Goal: Task Accomplishment & Management: Use online tool/utility

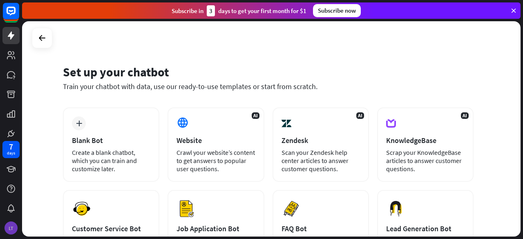
click at [14, 228] on div "LT" at bounding box center [10, 228] width 13 height 13
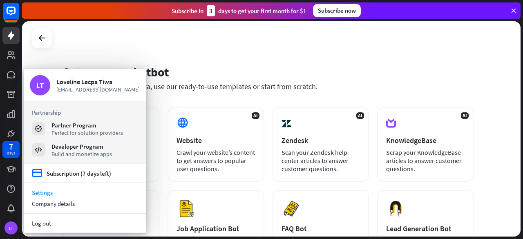
click at [39, 195] on link "Settings" at bounding box center [85, 192] width 123 height 11
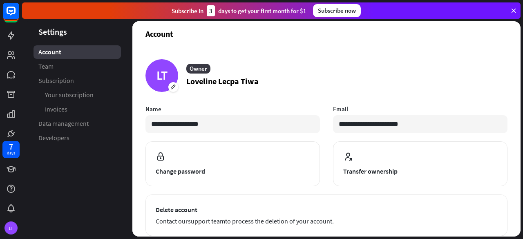
click at [94, 218] on aside "Settings Account Team Subscription Your subscription Invoices Data management D…" at bounding box center [77, 128] width 110 height 215
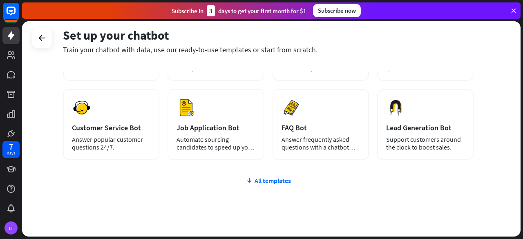
scroll to position [105, 0]
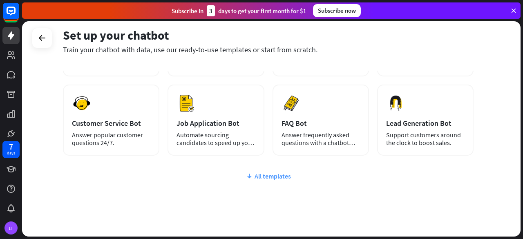
click at [274, 174] on div "All templates" at bounding box center [268, 176] width 411 height 8
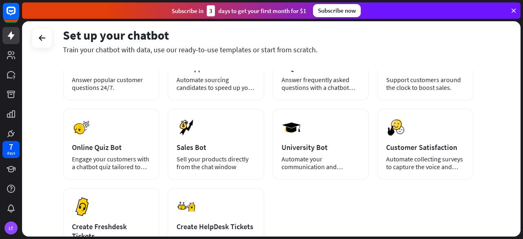
scroll to position [164, 0]
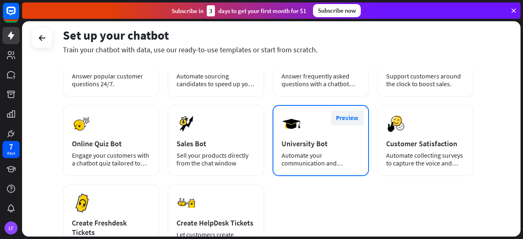
click at [354, 116] on button "Preview" at bounding box center [347, 117] width 33 height 15
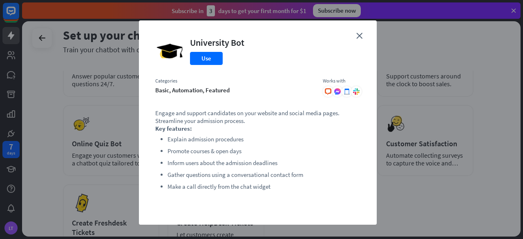
click at [355, 31] on div "close University Bot Use Categories basic, automation, featured Works with .cls…" at bounding box center [258, 122] width 238 height 204
click at [356, 37] on icon "close" at bounding box center [359, 36] width 6 height 6
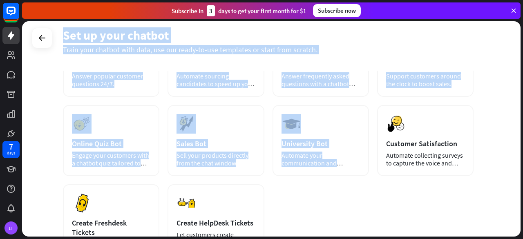
drag, startPoint x: 521, startPoint y: 106, endPoint x: 523, endPoint y: -36, distance: 141.4
click at [523, 0] on html "7 days LT close Product Help First steps Get started with ChatBot Help Center F…" at bounding box center [261, 119] width 523 height 239
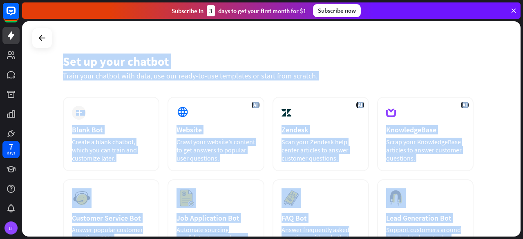
scroll to position [0, 0]
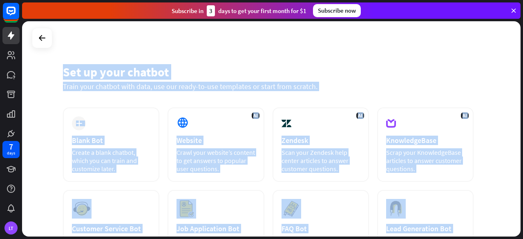
click at [479, 33] on div "Set up your chatbot Train your chatbot with data, use our ready-to-use template…" at bounding box center [271, 128] width 499 height 215
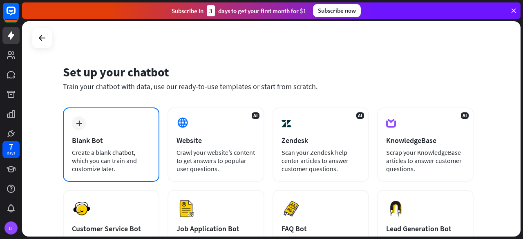
click at [90, 134] on div "plus Blank Bot Create a blank chatbot, which you can train and customize later." at bounding box center [111, 144] width 96 height 74
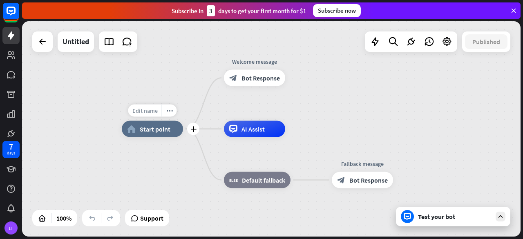
click at [151, 115] on div "Edit name" at bounding box center [145, 111] width 34 height 12
type input "***"
click at [251, 57] on div "*** home_2 Start point Edit name more_horiz plus block_bot_response Bot Respons…" at bounding box center [271, 128] width 499 height 215
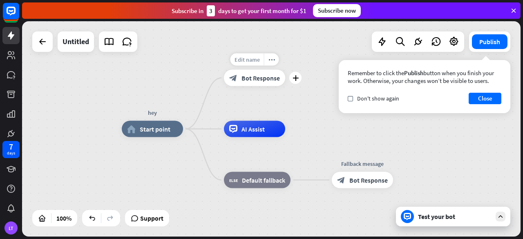
click at [251, 62] on span "Edit name" at bounding box center [247, 59] width 25 height 7
click at [458, 45] on icon at bounding box center [454, 41] width 11 height 11
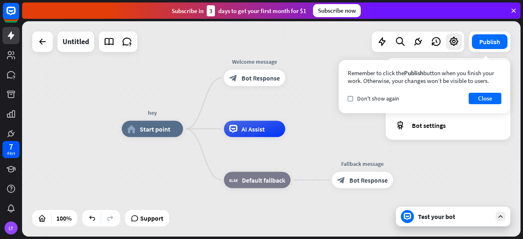
click at [489, 92] on div "Remember to click the Publish button when you finish your work. Otherwise, your…" at bounding box center [425, 86] width 172 height 53
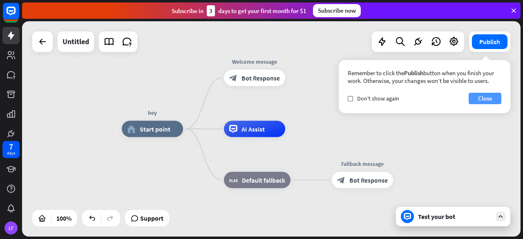
click at [488, 98] on button "Close" at bounding box center [485, 98] width 33 height 11
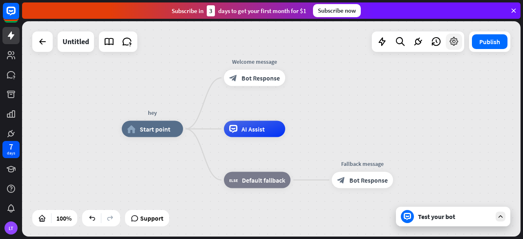
click at [447, 41] on div at bounding box center [454, 42] width 16 height 16
